Goal: Transaction & Acquisition: Purchase product/service

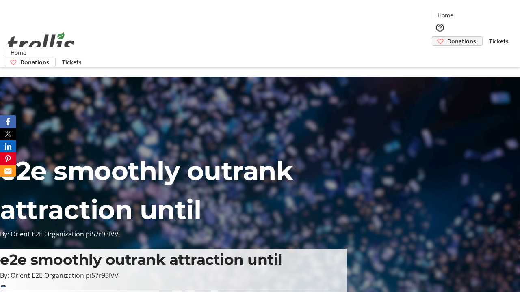
click at [447, 37] on span "Donations" at bounding box center [461, 41] width 29 height 9
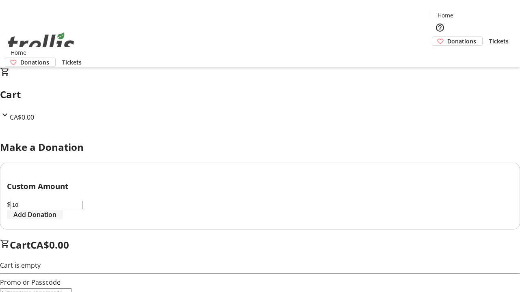
click at [56, 220] on span "Add Donation" at bounding box center [34, 215] width 43 height 10
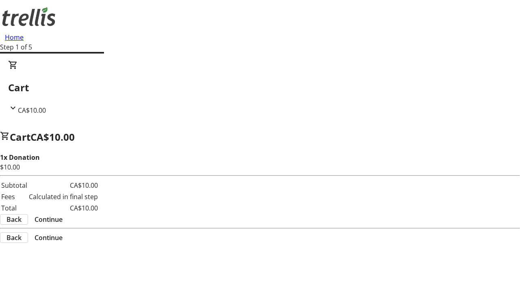
select select "CA"
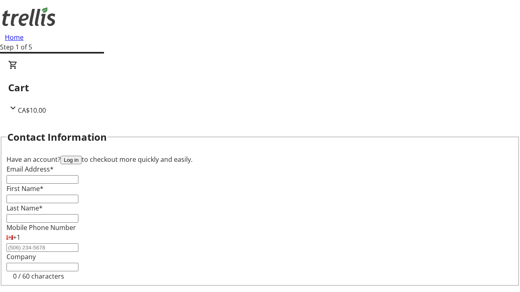
click at [82, 156] on button "Log in" at bounding box center [71, 160] width 21 height 9
